Goal: Transaction & Acquisition: Obtain resource

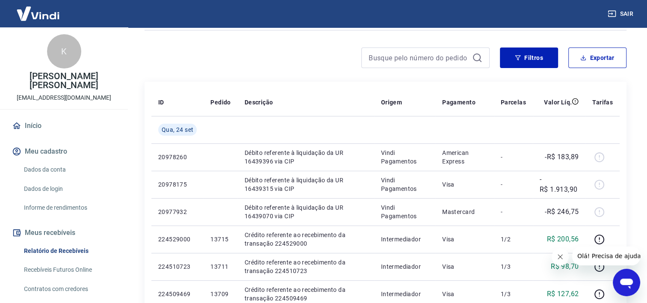
scroll to position [85, 0]
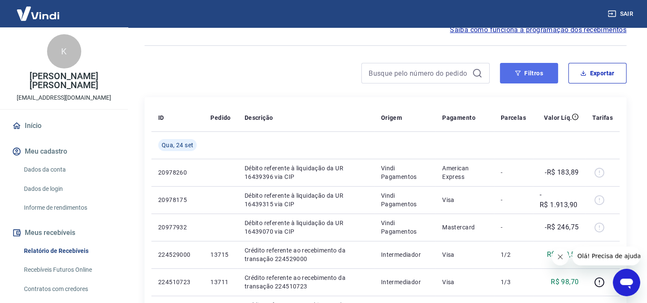
click at [530, 81] on button "Filtros" at bounding box center [529, 73] width 58 height 21
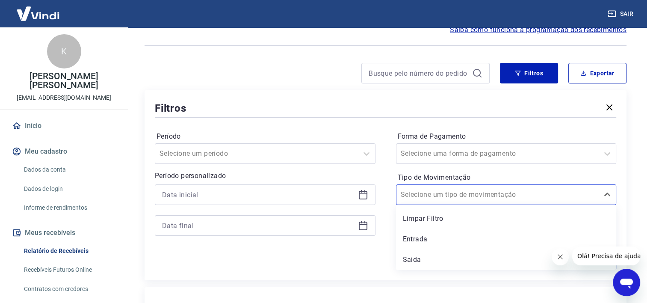
drag, startPoint x: 449, startPoint y: 204, endPoint x: 362, endPoint y: 197, distance: 87.5
click at [362, 197] on icon at bounding box center [363, 194] width 10 height 10
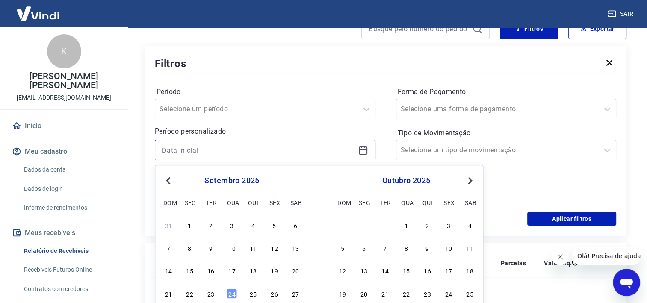
scroll to position [171, 0]
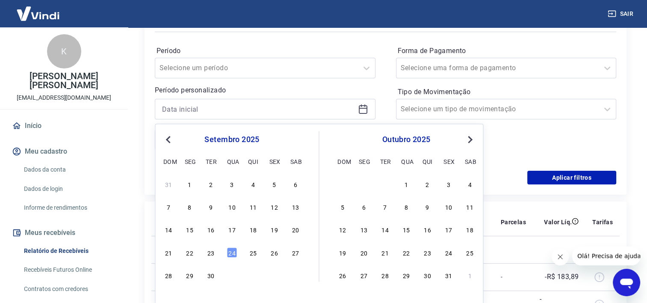
click at [165, 140] on button "Previous Month" at bounding box center [168, 139] width 10 height 10
click at [164, 183] on div "1" at bounding box center [168, 184] width 10 height 10
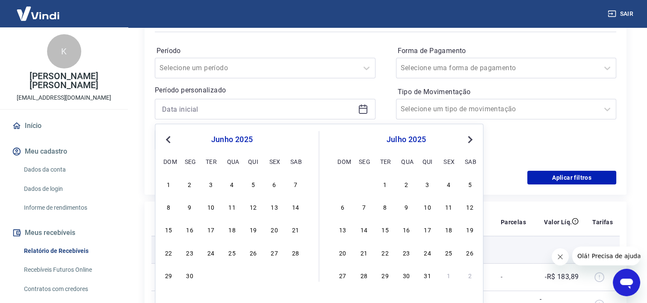
type input "01/06/2025"
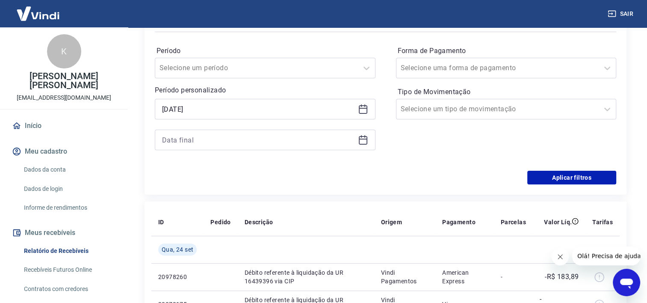
click at [364, 141] on icon at bounding box center [363, 140] width 10 height 10
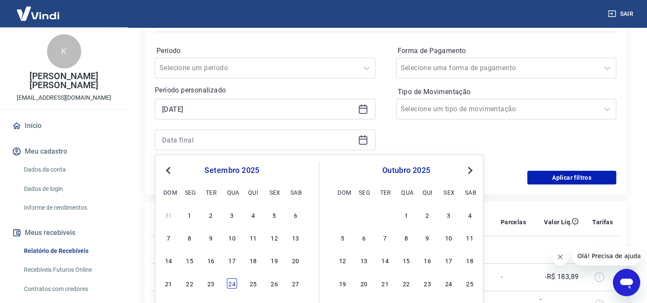
click at [232, 284] on div "24" at bounding box center [232, 283] width 10 height 10
type input "24/09/2025"
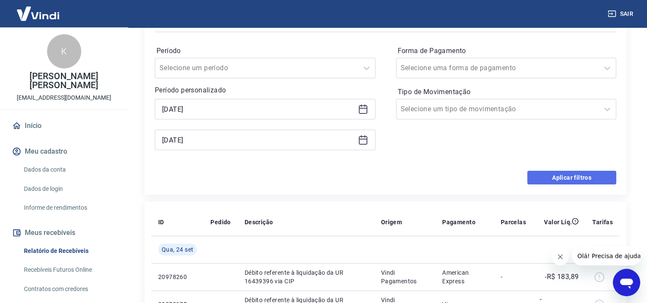
click at [571, 181] on button "Aplicar filtros" at bounding box center [571, 178] width 89 height 14
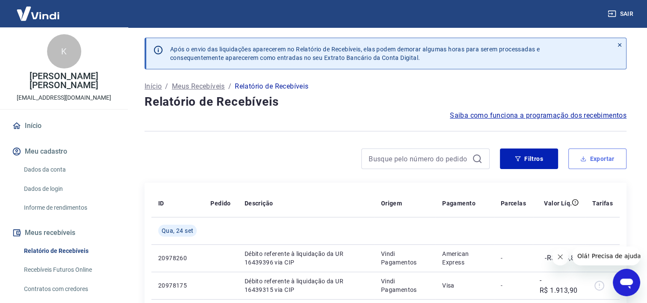
click at [594, 158] on button "Exportar" at bounding box center [597, 158] width 58 height 21
type input "01/06/2025"
type input "24/09/2025"
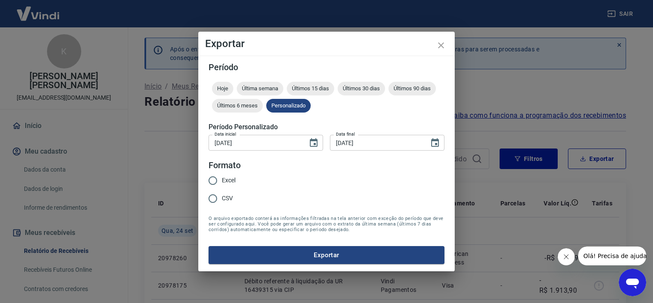
click at [217, 176] on input "Excel" at bounding box center [213, 180] width 18 height 18
radio input "true"
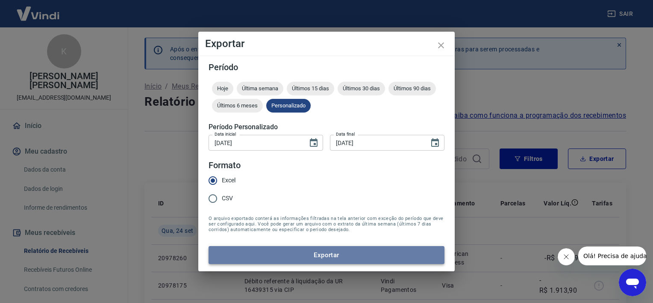
click at [270, 247] on button "Exportar" at bounding box center [327, 255] width 236 height 18
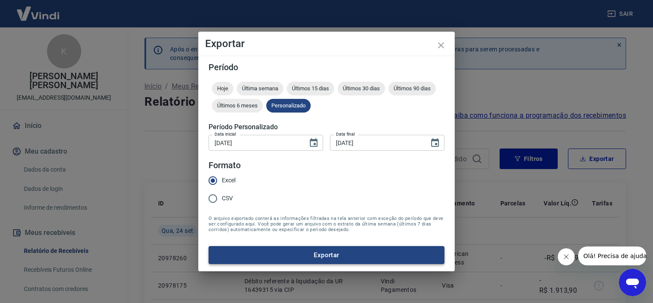
click at [312, 249] on button "Exportar" at bounding box center [327, 255] width 236 height 18
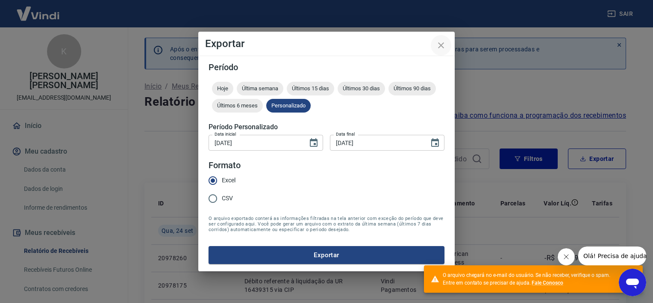
click at [440, 46] on icon "close" at bounding box center [441, 45] width 6 height 6
click at [443, 44] on icon "close" at bounding box center [441, 45] width 10 height 10
